Goal: Task Accomplishment & Management: Complete application form

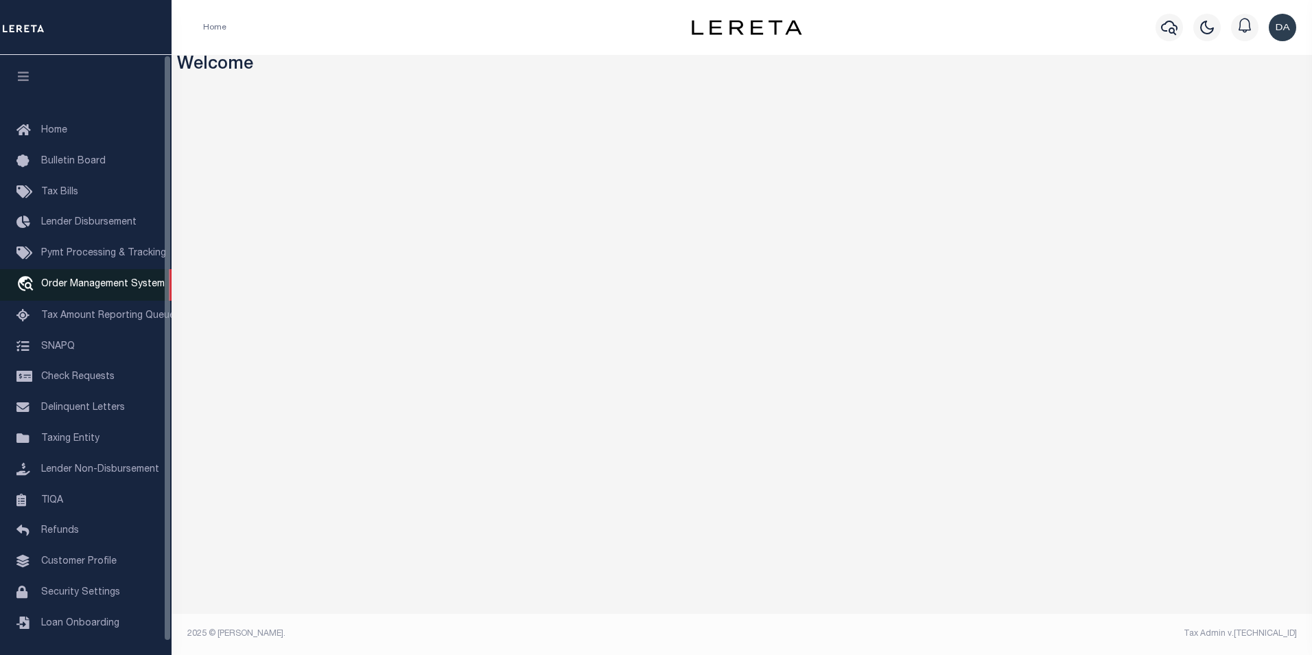
click at [65, 285] on span "Order Management System" at bounding box center [103, 284] width 124 height 10
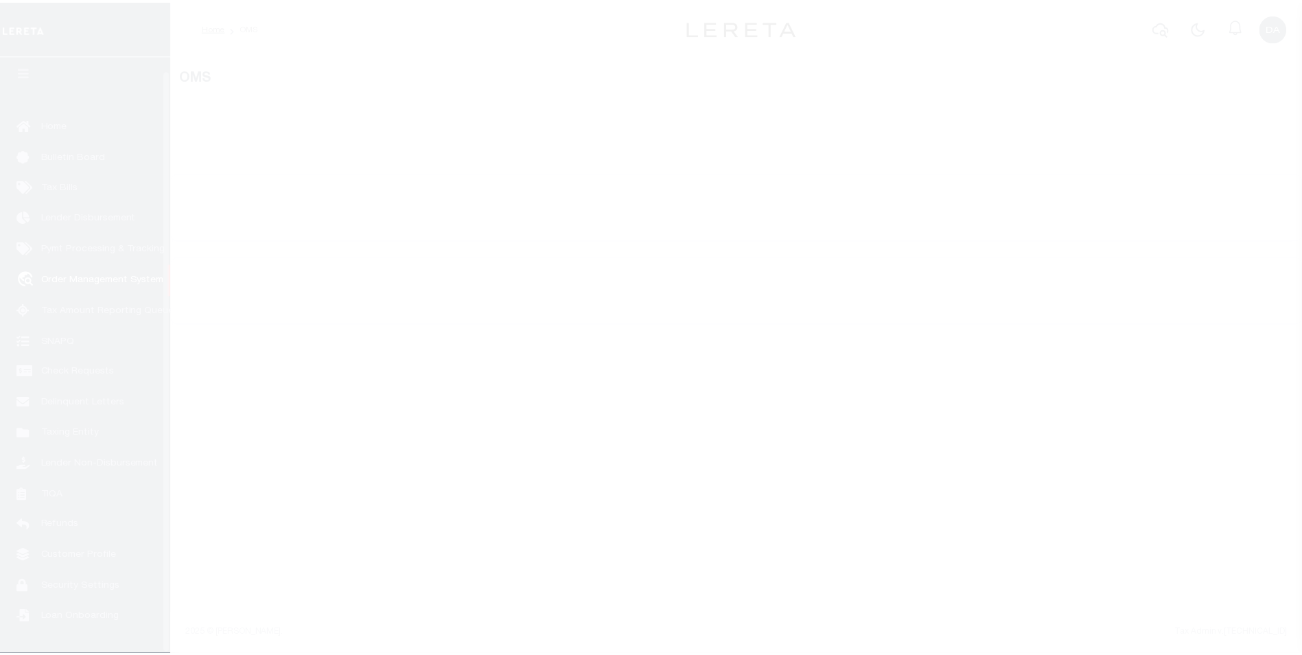
scroll to position [14, 0]
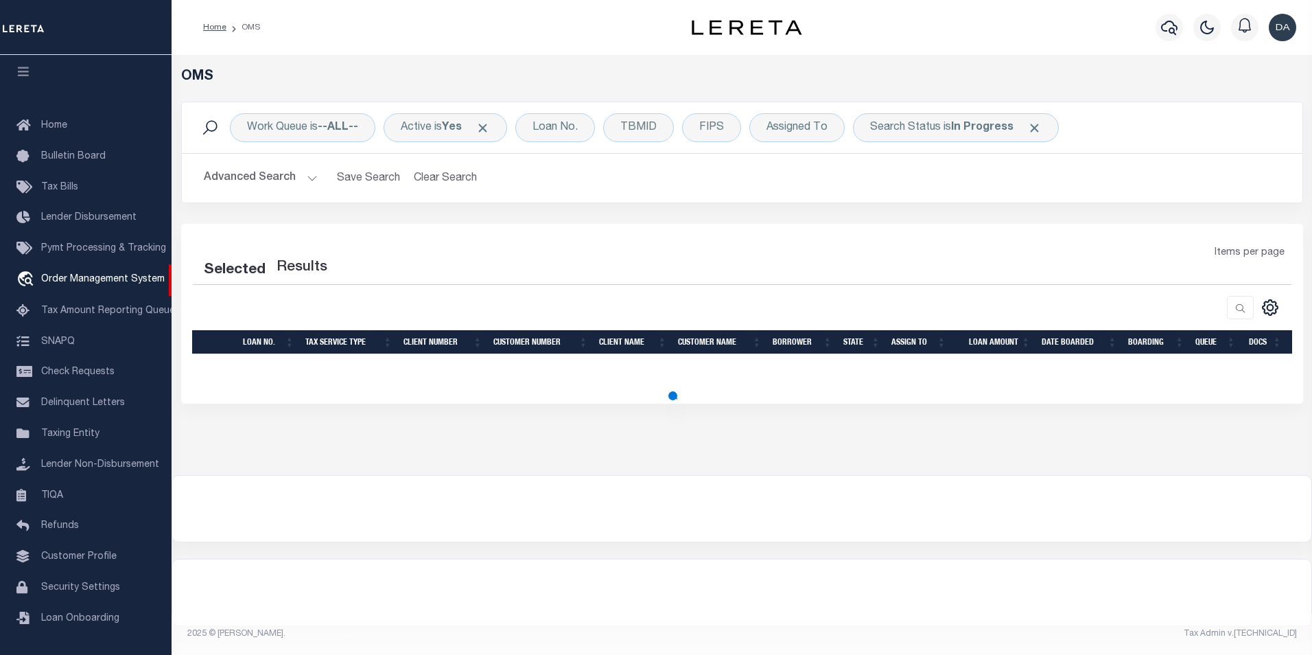
select select "200"
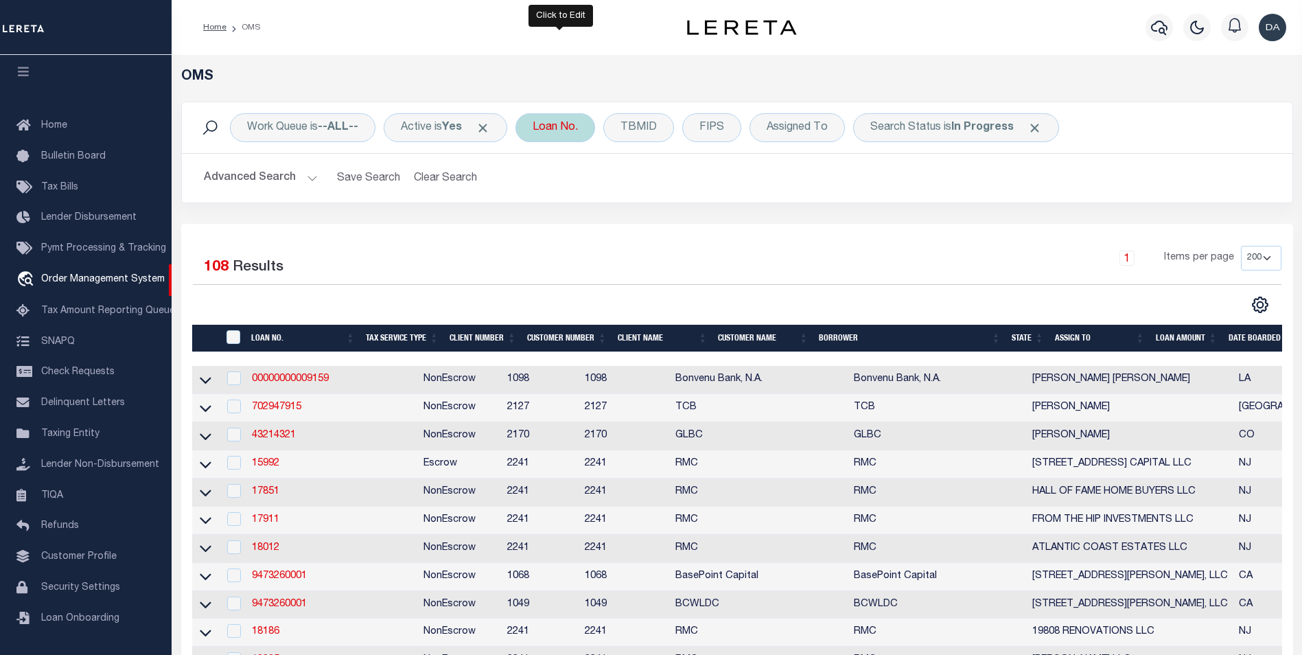
click at [548, 126] on div "Loan No." at bounding box center [555, 127] width 80 height 29
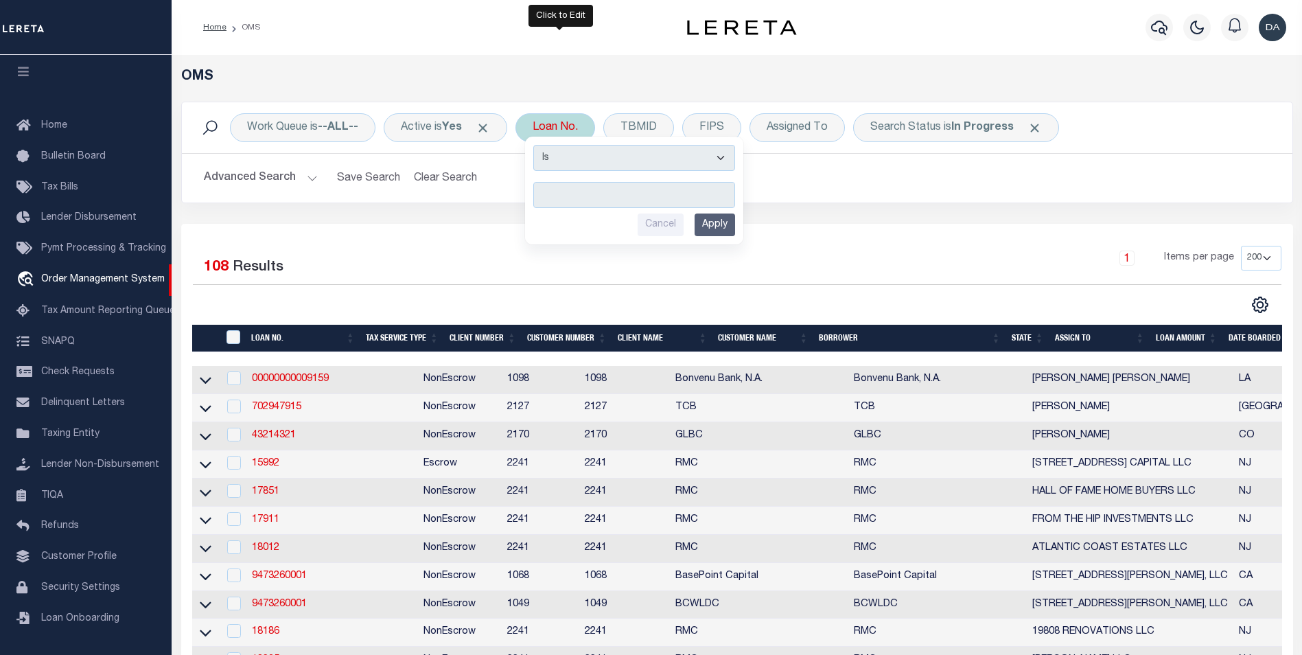
click at [571, 158] on select "Is Contains" at bounding box center [634, 158] width 202 height 26
select select "c"
click at [538, 145] on select "Is Contains" at bounding box center [634, 158] width 202 height 26
click at [572, 198] on input "text" at bounding box center [634, 195] width 202 height 26
type input "dg"
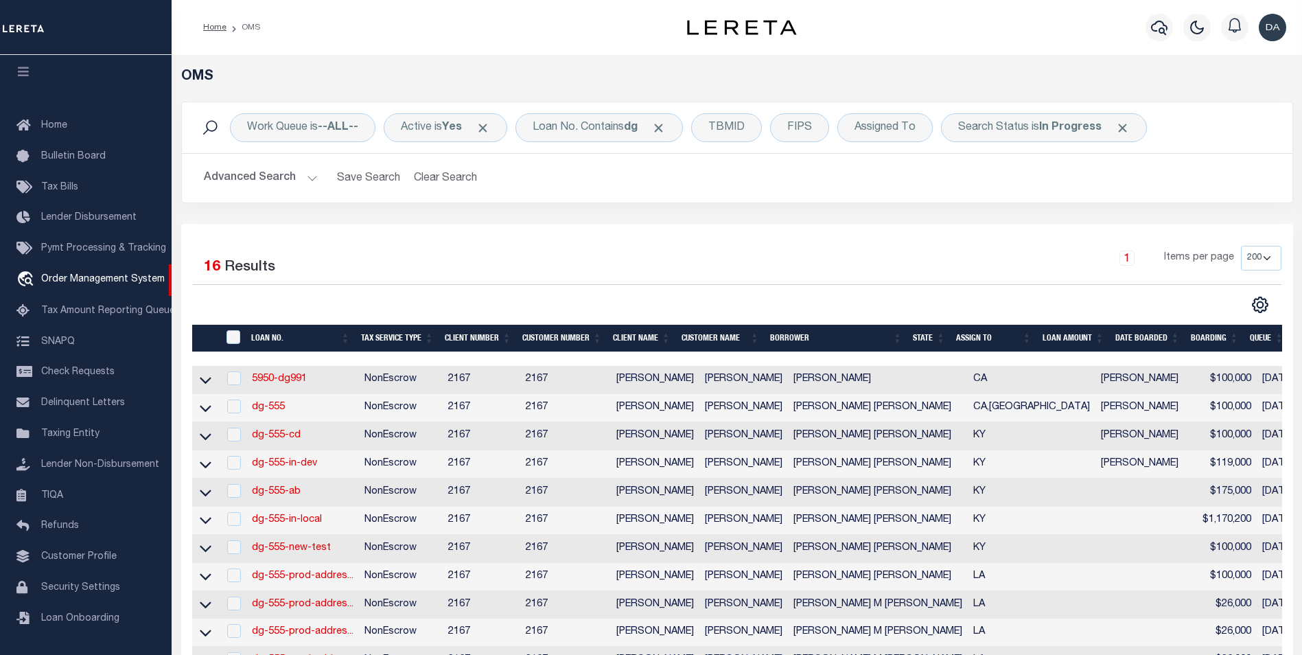
scroll to position [69, 0]
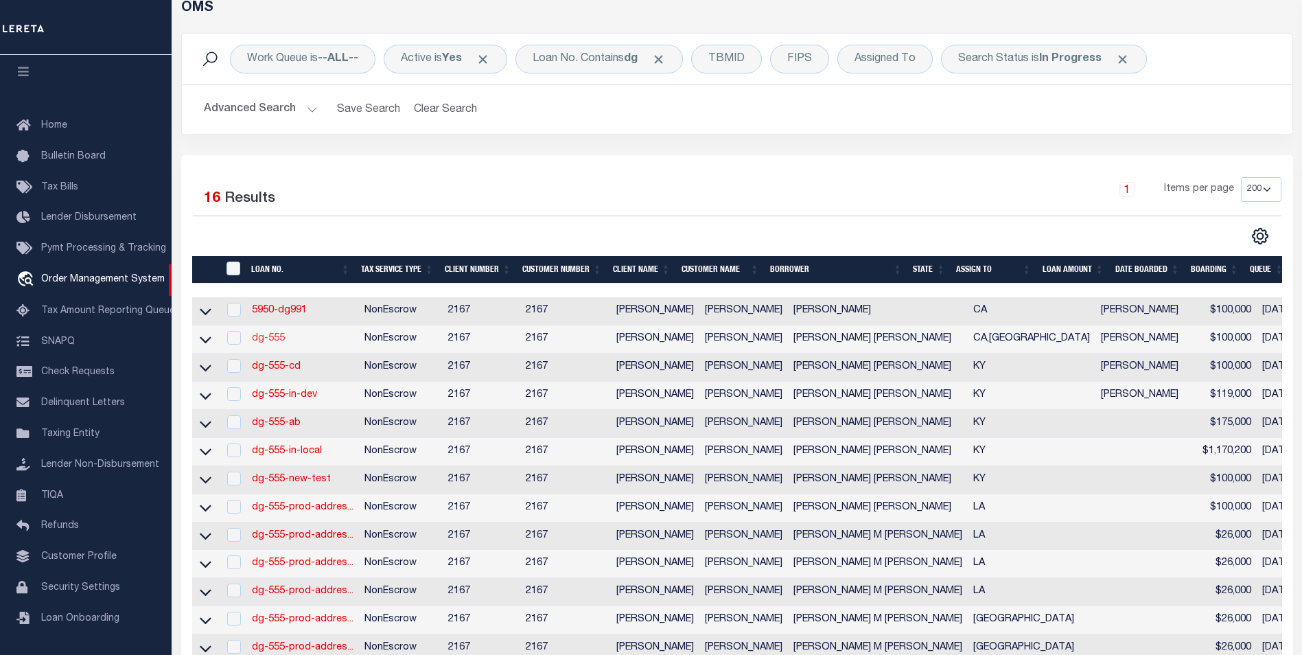
click at [268, 342] on link "dg-555" at bounding box center [268, 338] width 33 height 10
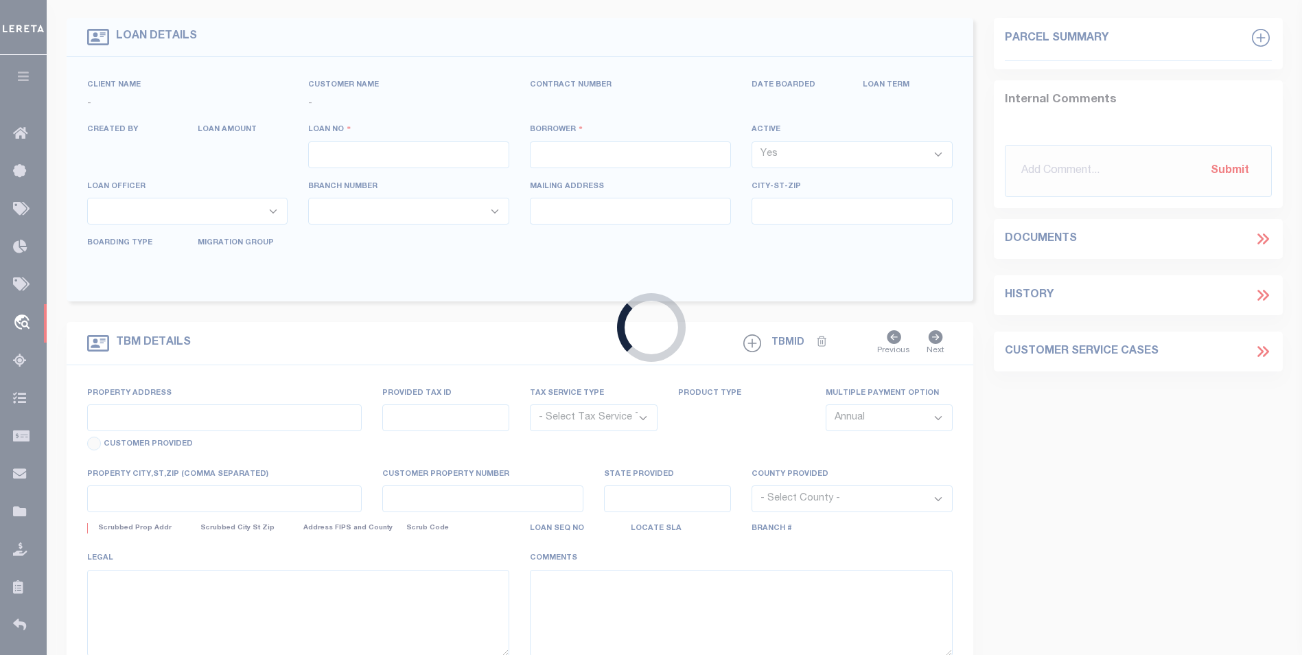
type input "dg-555"
type input "[PERSON_NAME] [PERSON_NAME]"
select select
type input "91007"
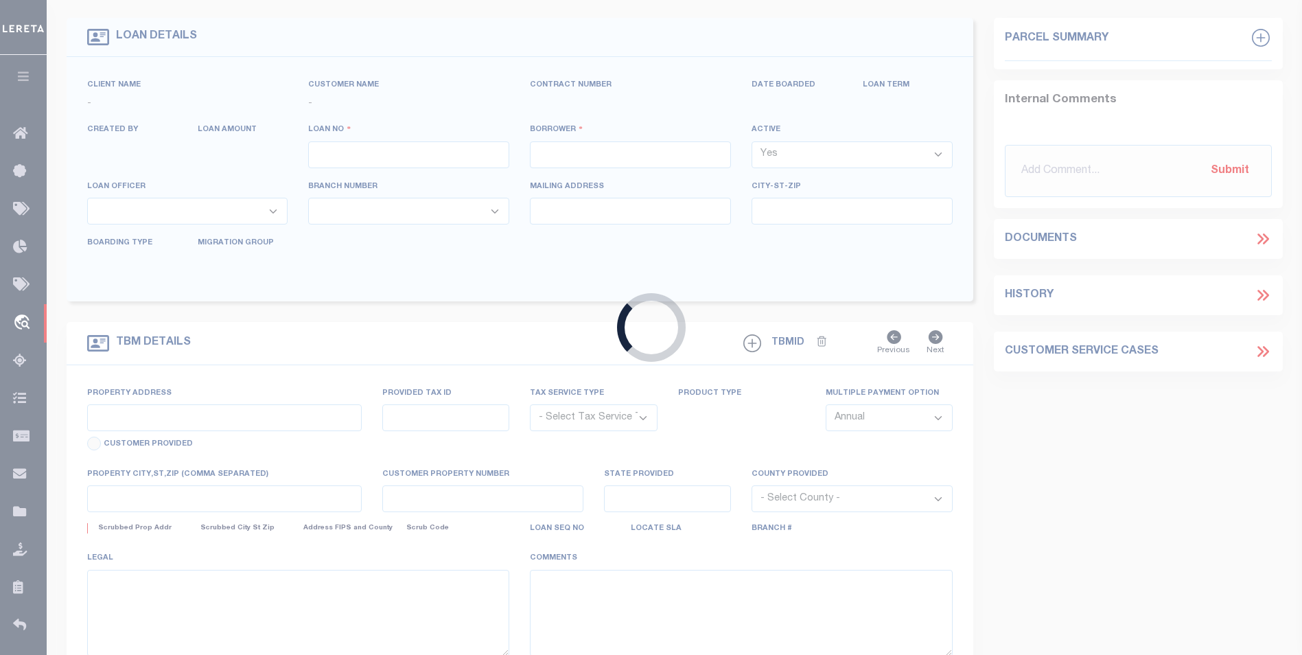
type input "[DATE]"
select select "10"
select select "NonEscrow"
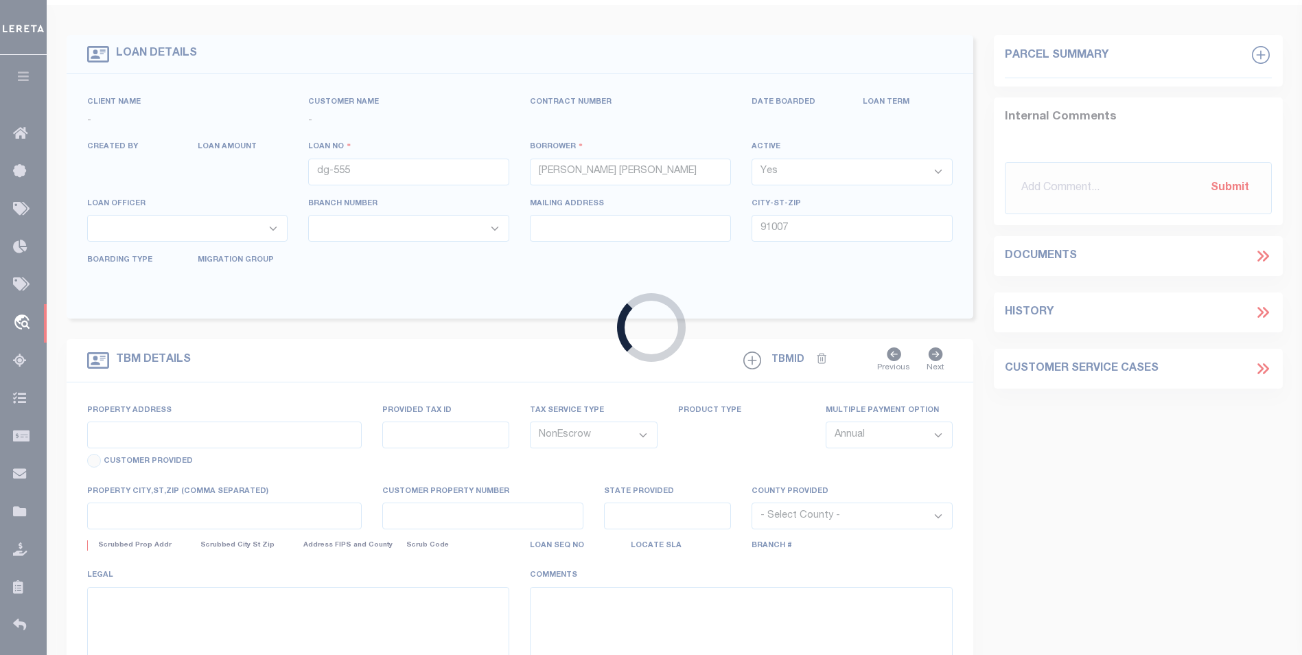
type input "[STREET_ADDRESS]"
select select
type input "ARCADIA CA 91007"
type input "CA"
select select "10905"
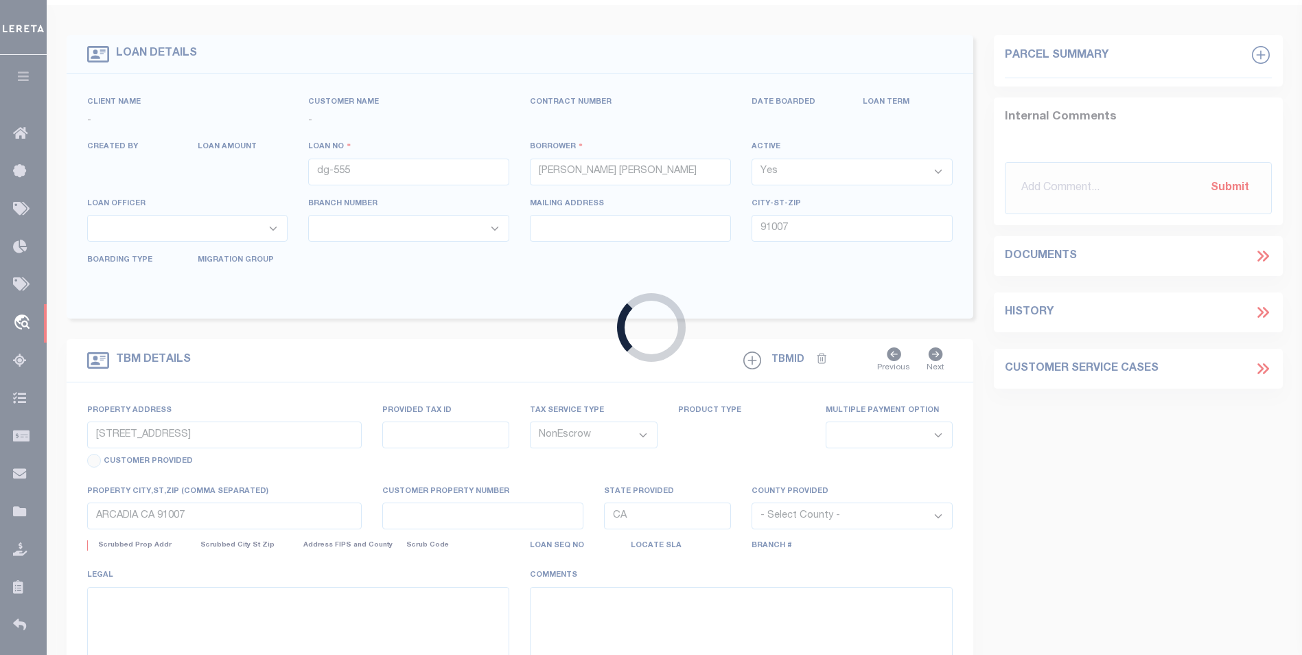
select select "4978"
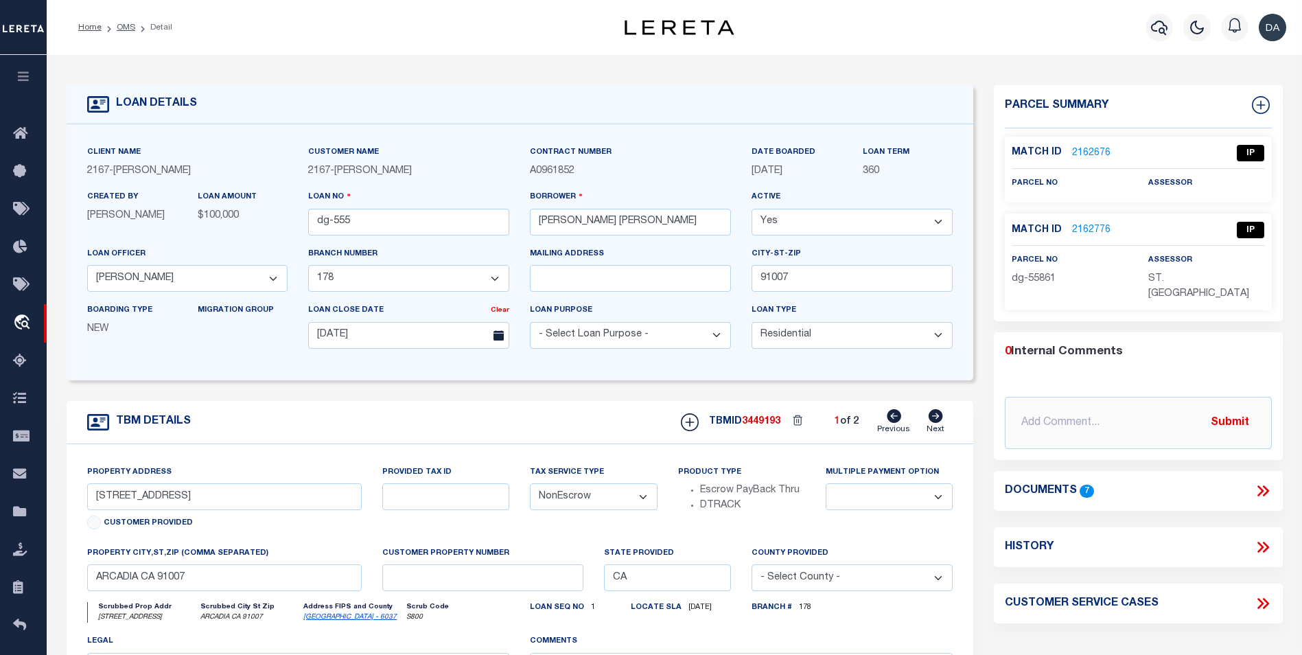
click at [1092, 228] on link "2162776" at bounding box center [1091, 230] width 38 height 14
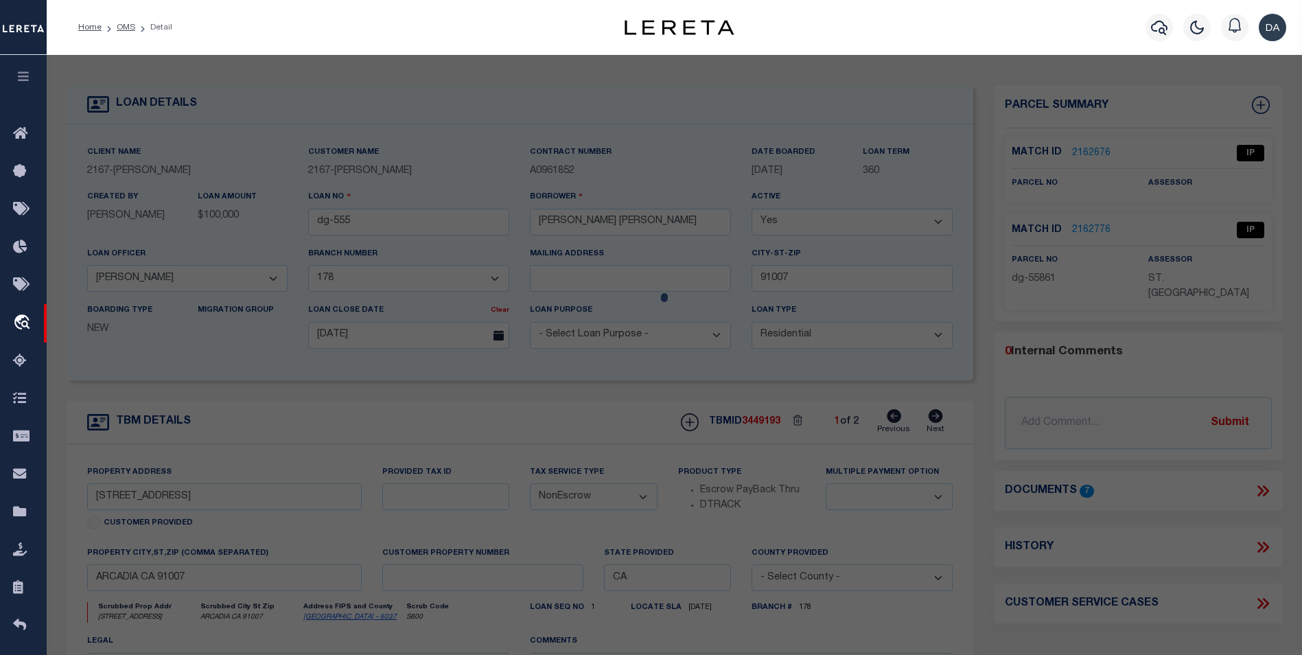
checkbox input "false"
select select "IP"
type input "Dollar Tree - 861"
type input "[GEOGRAPHIC_DATA], [GEOGRAPHIC_DATA], 40219"
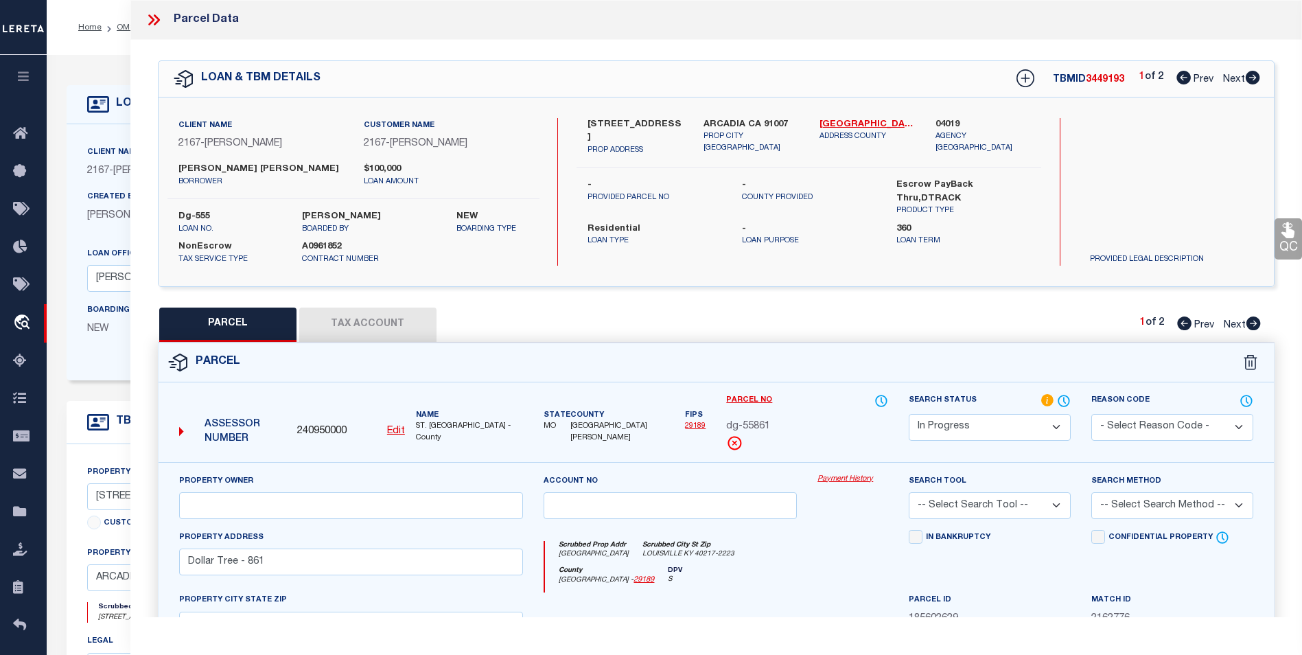
scroll to position [137, 0]
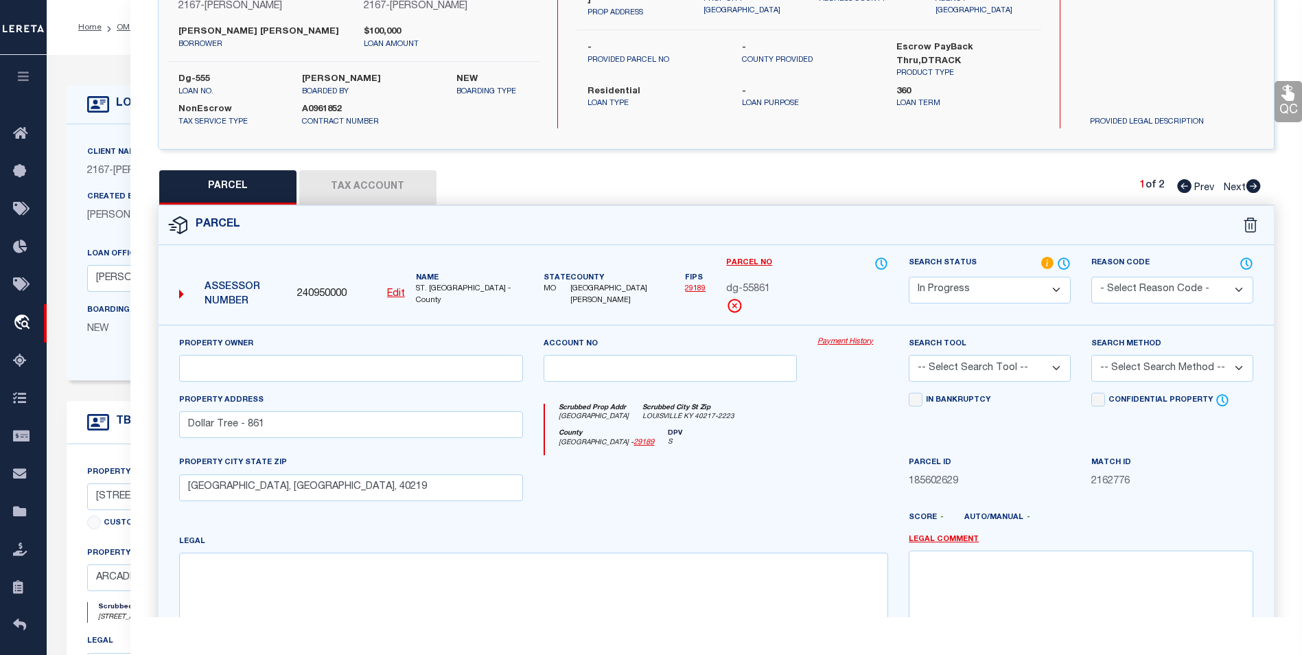
click at [391, 291] on u "Edit" at bounding box center [396, 294] width 18 height 10
type input "240950000"
type input "dg-55861"
select select "IP"
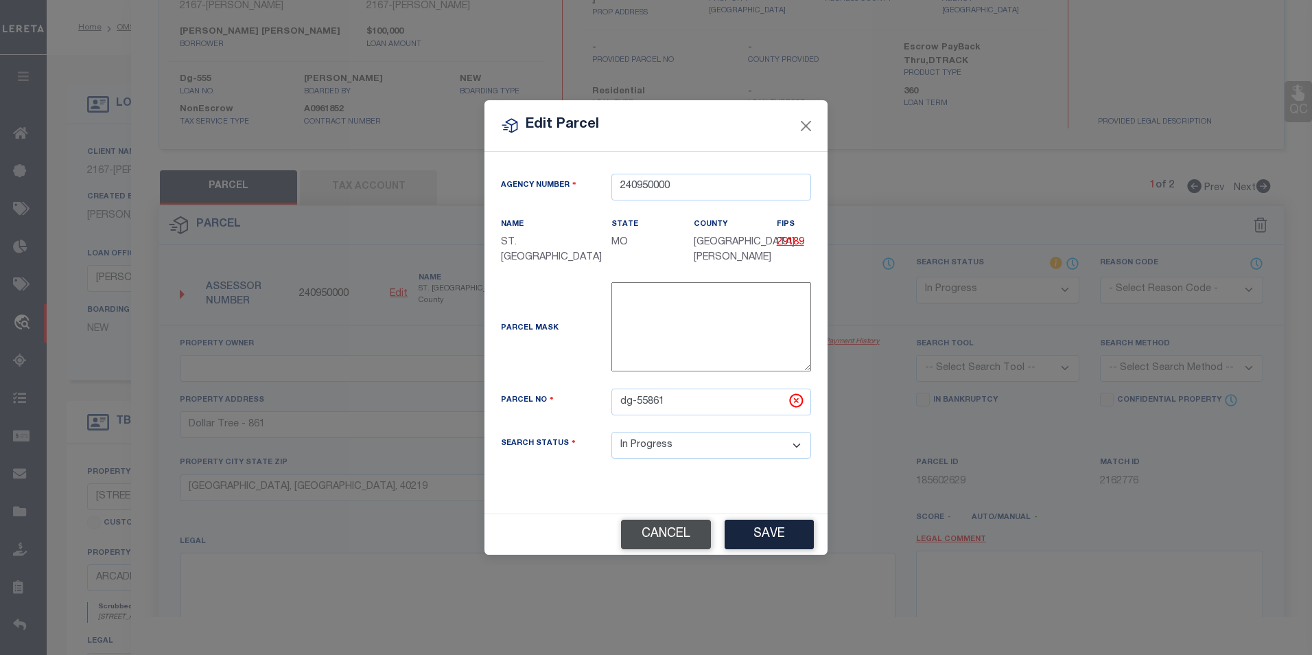
click at [661, 539] on button "Cancel" at bounding box center [666, 534] width 90 height 30
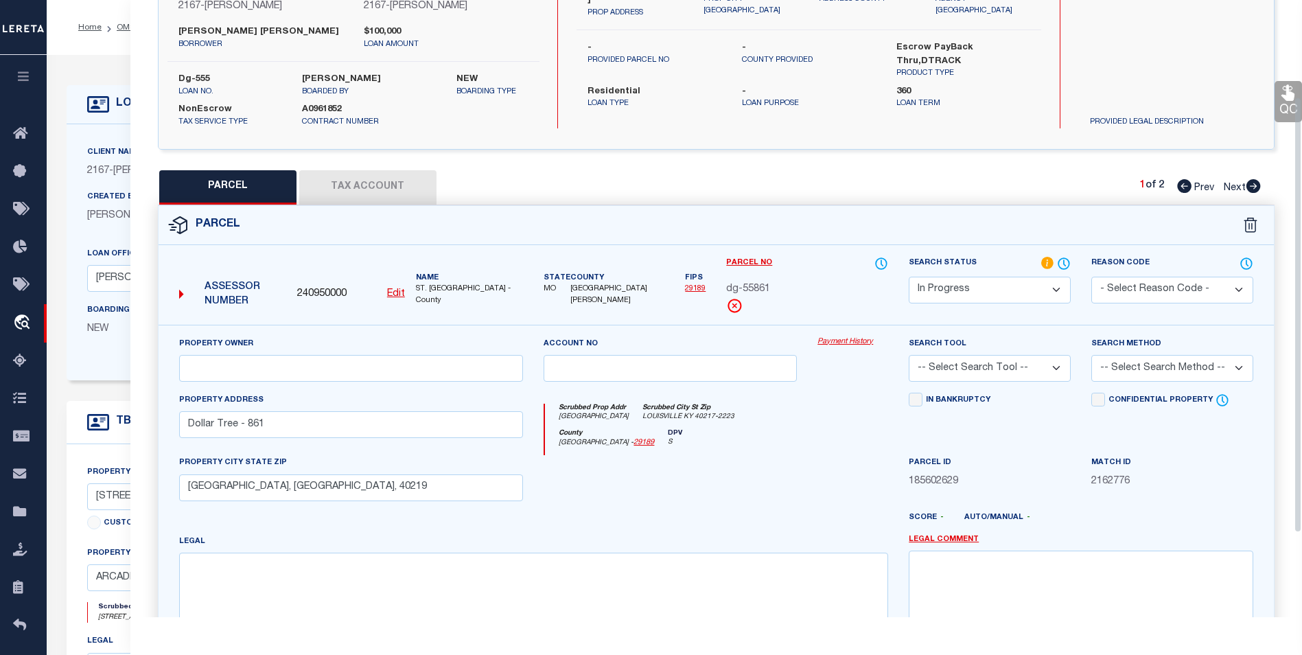
click at [417, 247] on form "Parcel 240950000 Edit MO" at bounding box center [716, 461] width 1115 height 511
click at [333, 232] on div "Parcel" at bounding box center [716, 225] width 1115 height 39
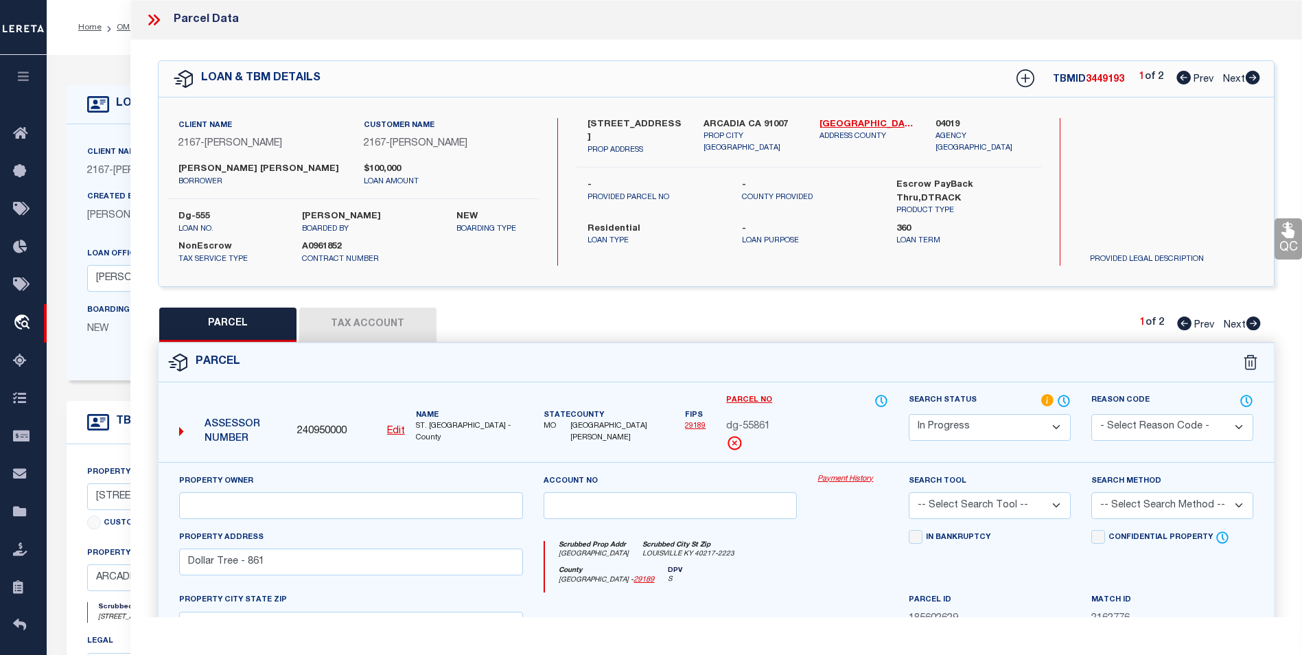
click at [157, 14] on icon at bounding box center [154, 20] width 18 height 18
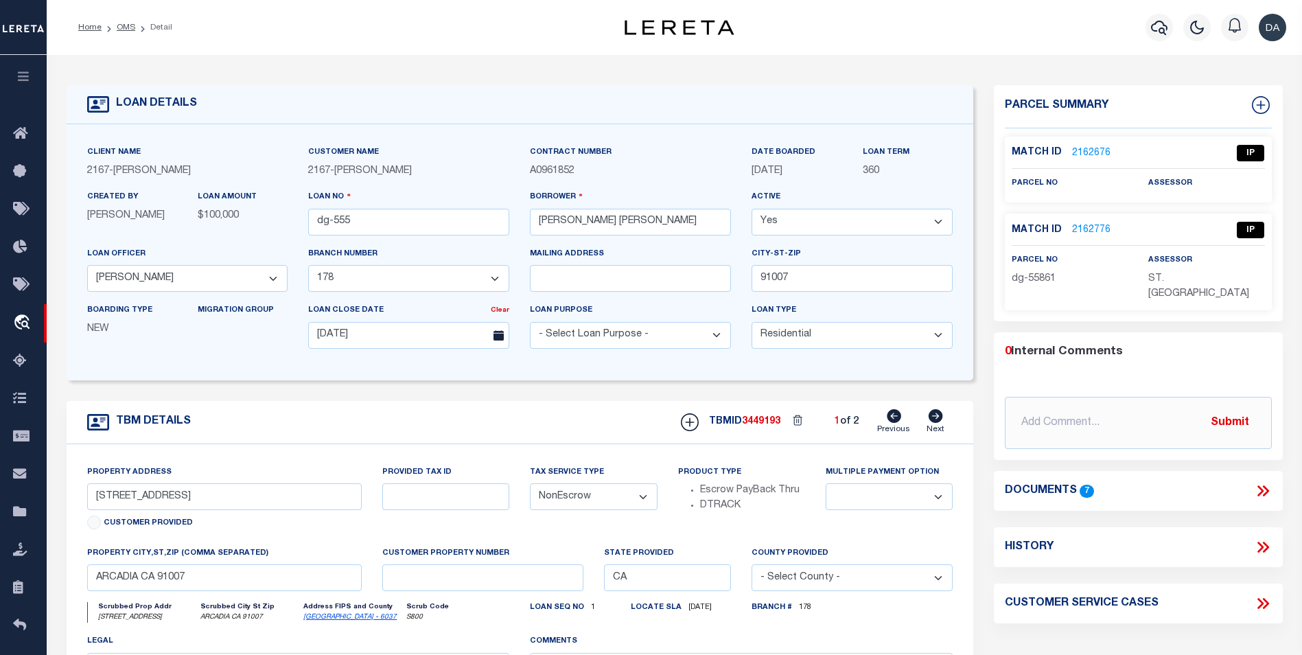
click at [401, 404] on div "TBM DETAILS TBMID 3449193 1 of 2 Next" at bounding box center [520, 422] width 907 height 43
click at [1087, 228] on link "2162776" at bounding box center [1091, 230] width 38 height 14
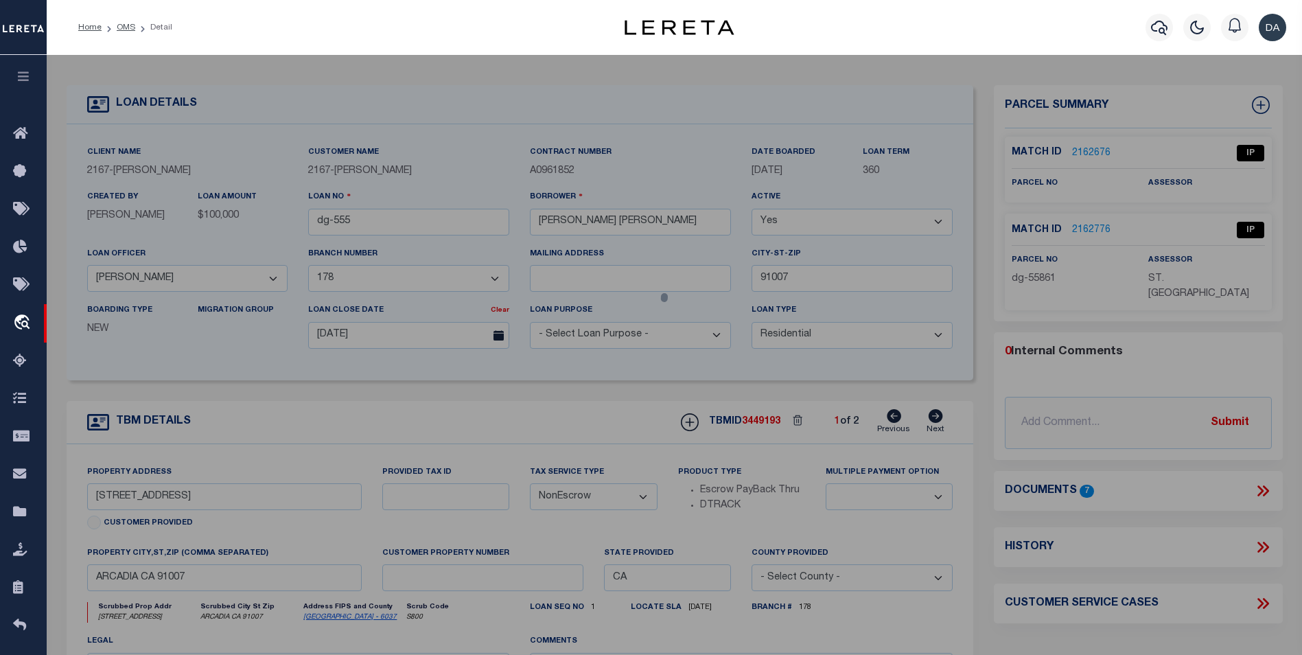
select select "AS"
checkbox input "false"
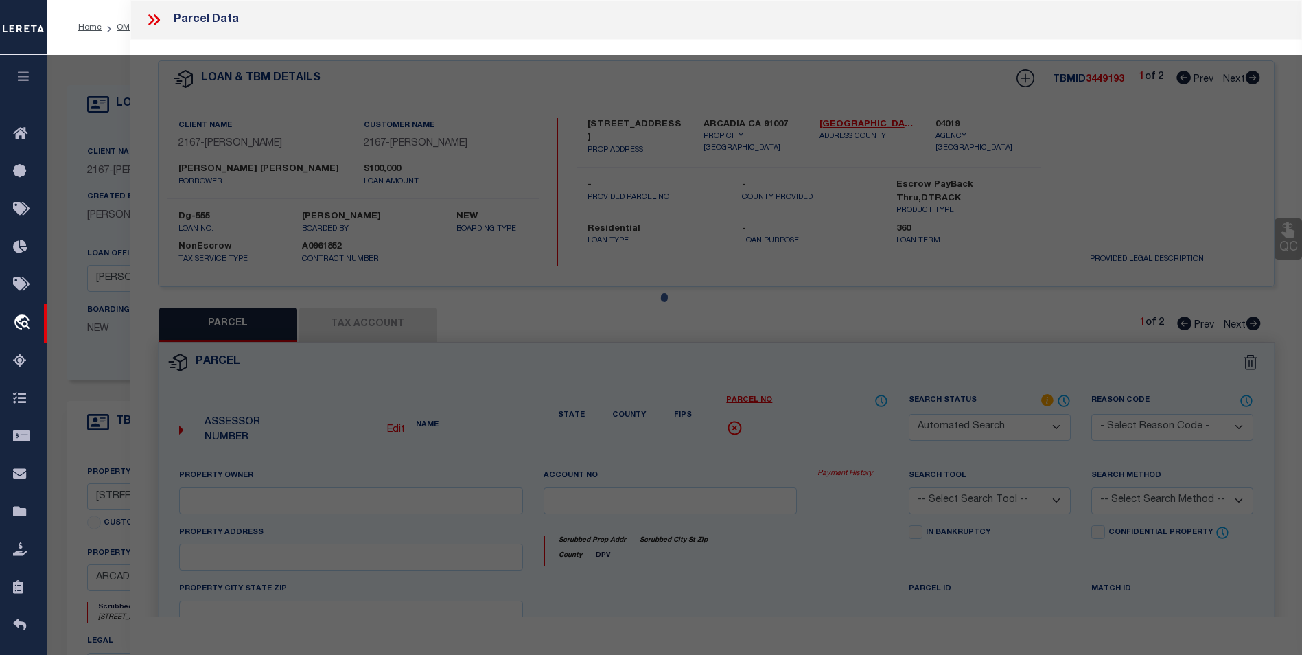
select select "IP"
type input "Dollar Tree - 861"
type input "[GEOGRAPHIC_DATA], [GEOGRAPHIC_DATA], 40219"
